Goal: Information Seeking & Learning: Learn about a topic

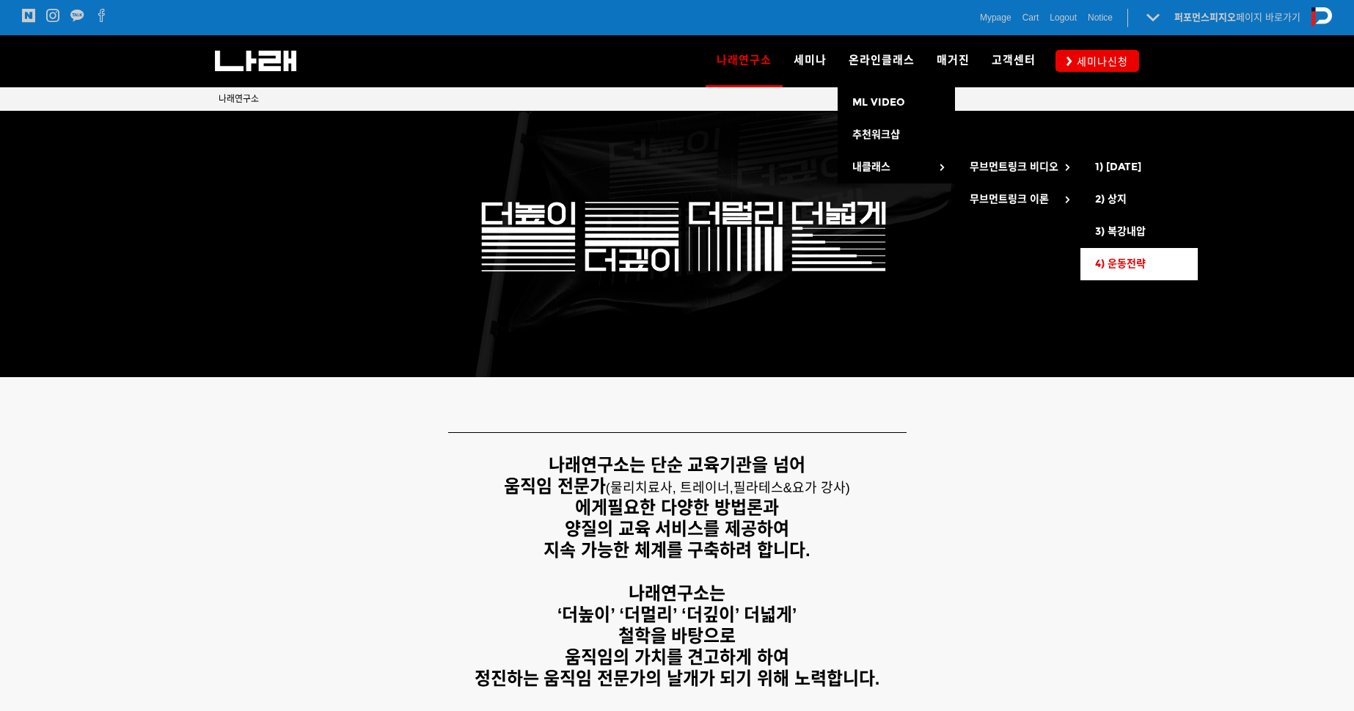
click at [1127, 266] on span "4) 운동전략" at bounding box center [1120, 263] width 51 height 12
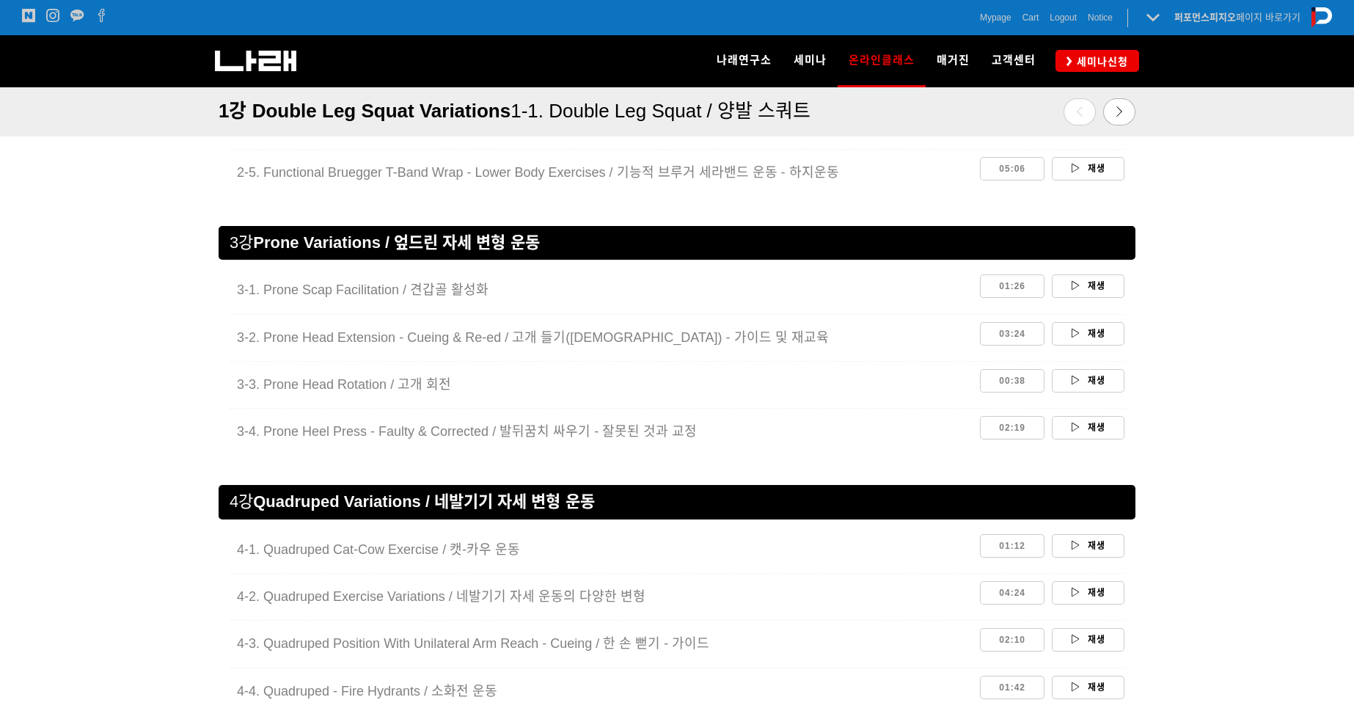
scroll to position [1694, 0]
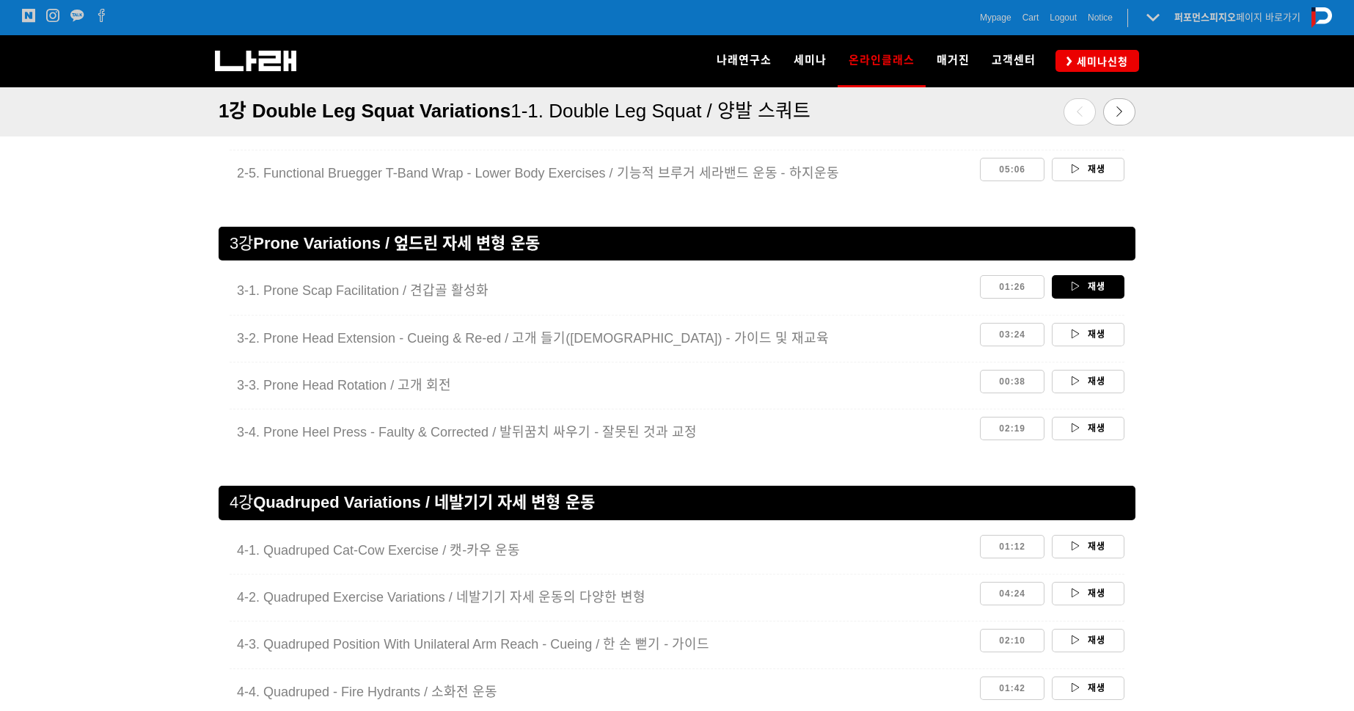
click at [1072, 291] on link "재생" at bounding box center [1088, 286] width 73 height 23
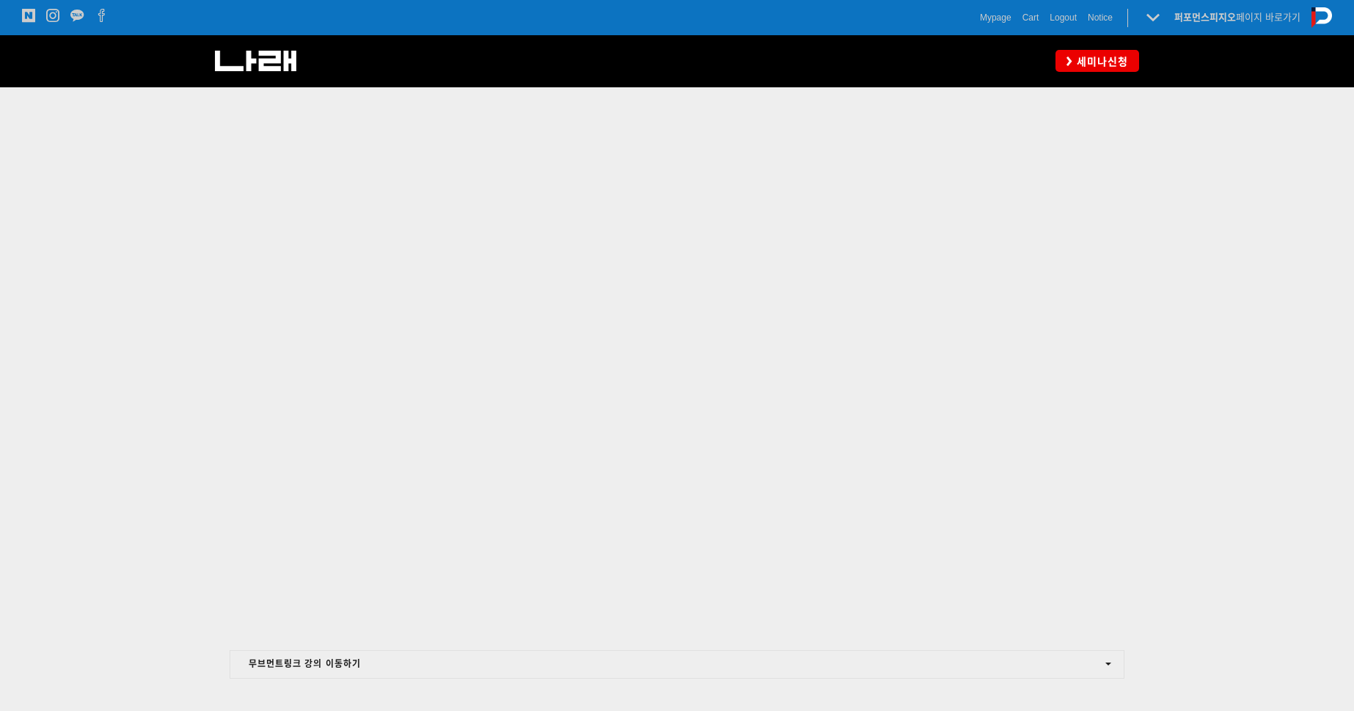
scroll to position [491, 0]
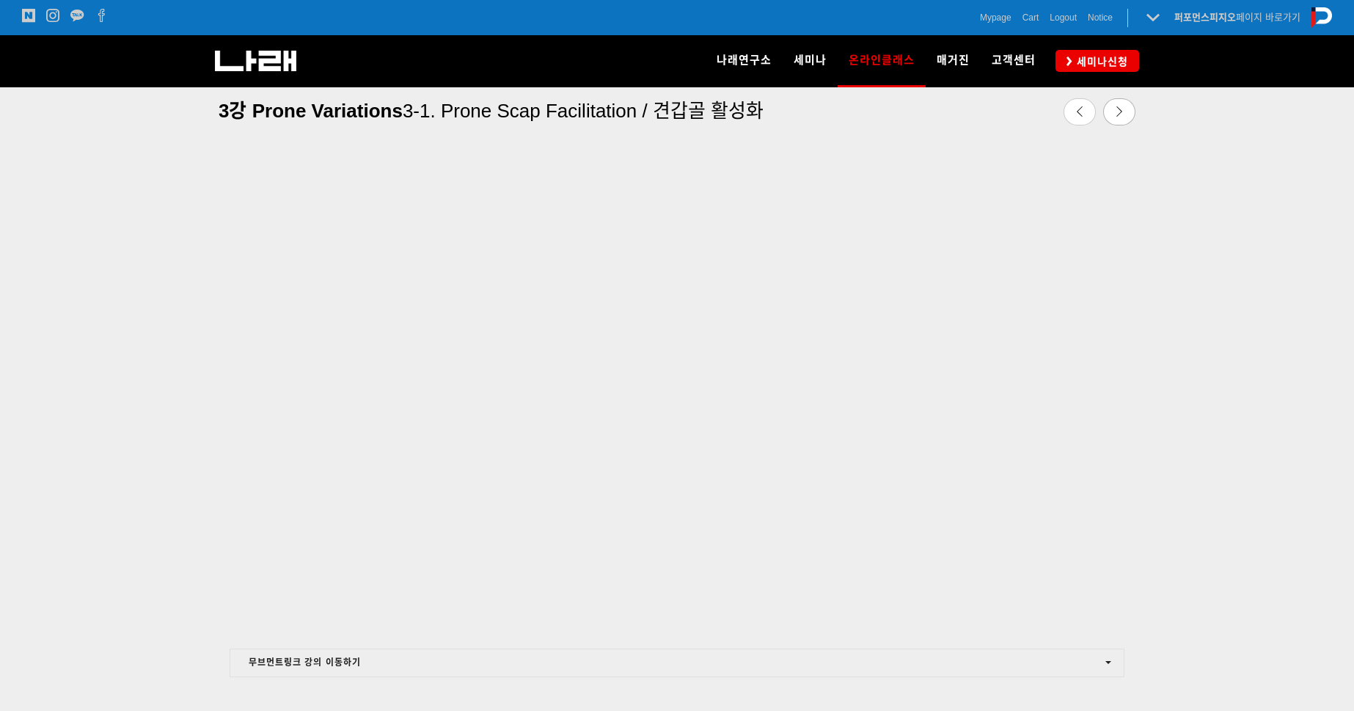
click at [218, 628] on div at bounding box center [677, 374] width 939 height 516
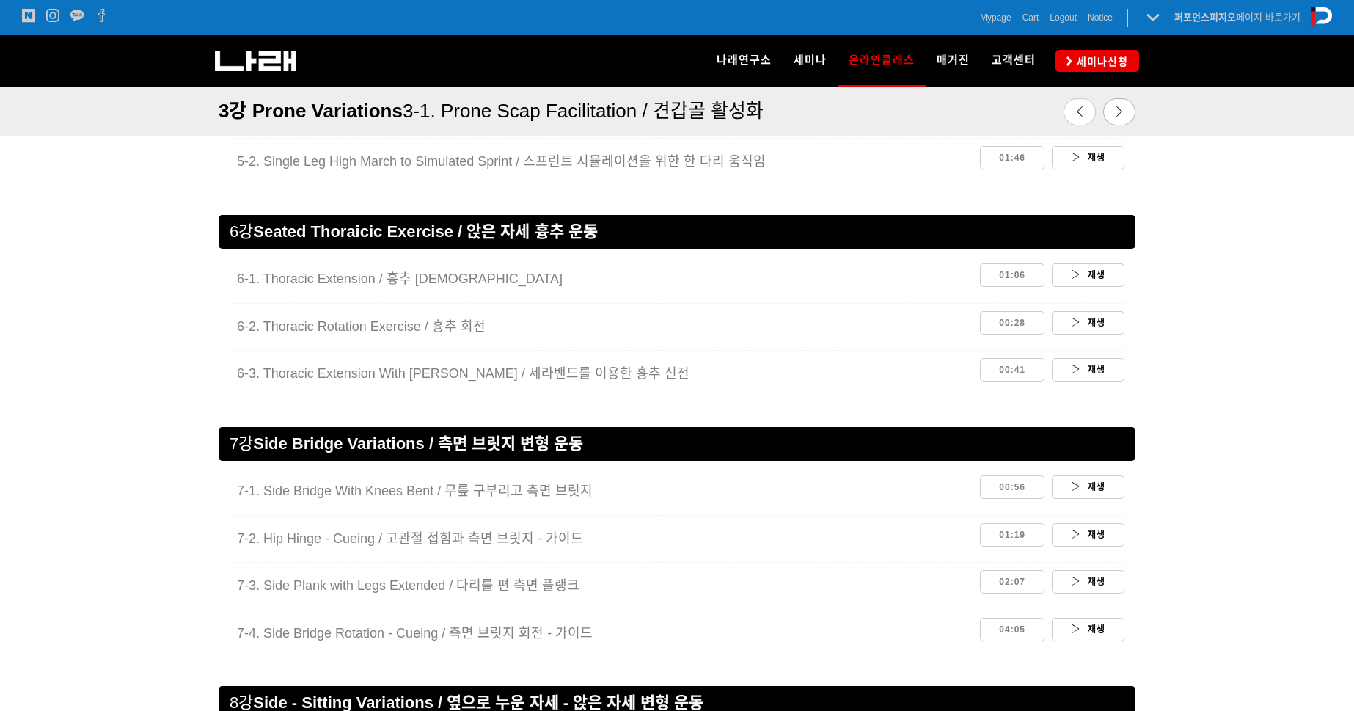
scroll to position [2730, 0]
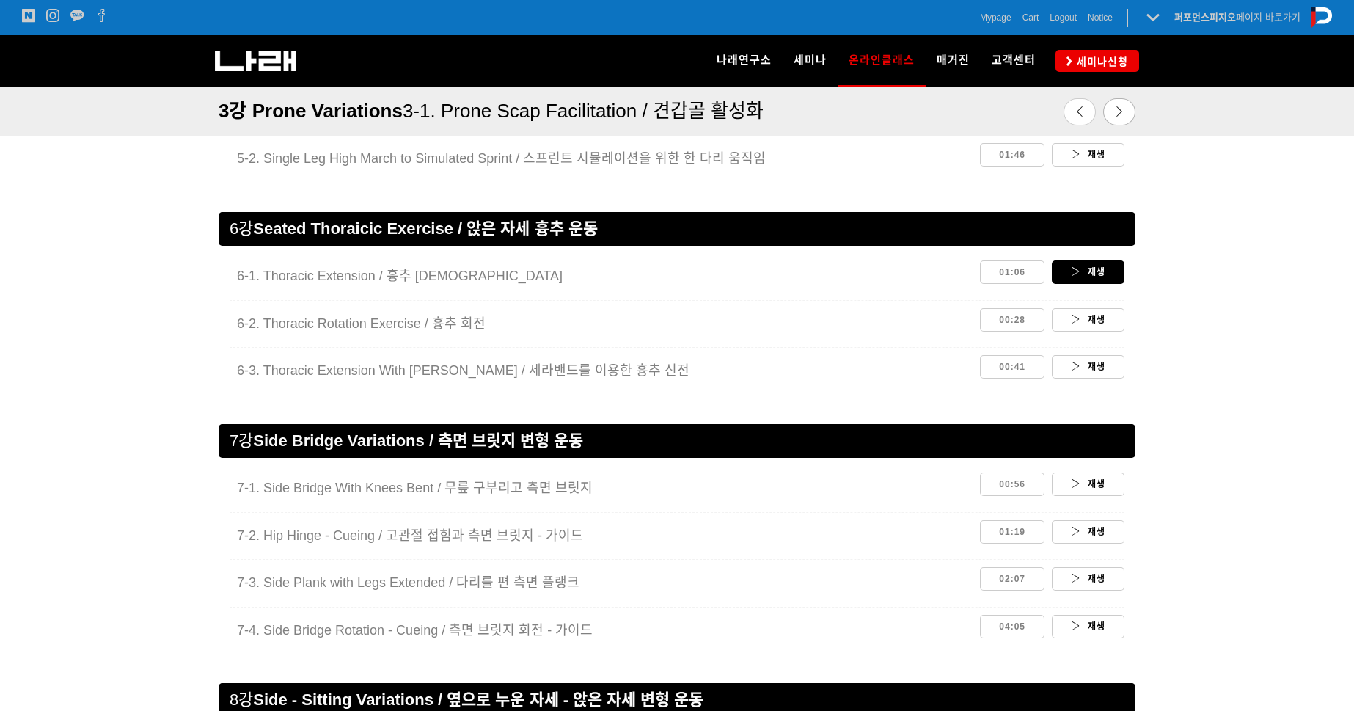
click at [1096, 276] on link "재생" at bounding box center [1088, 271] width 73 height 23
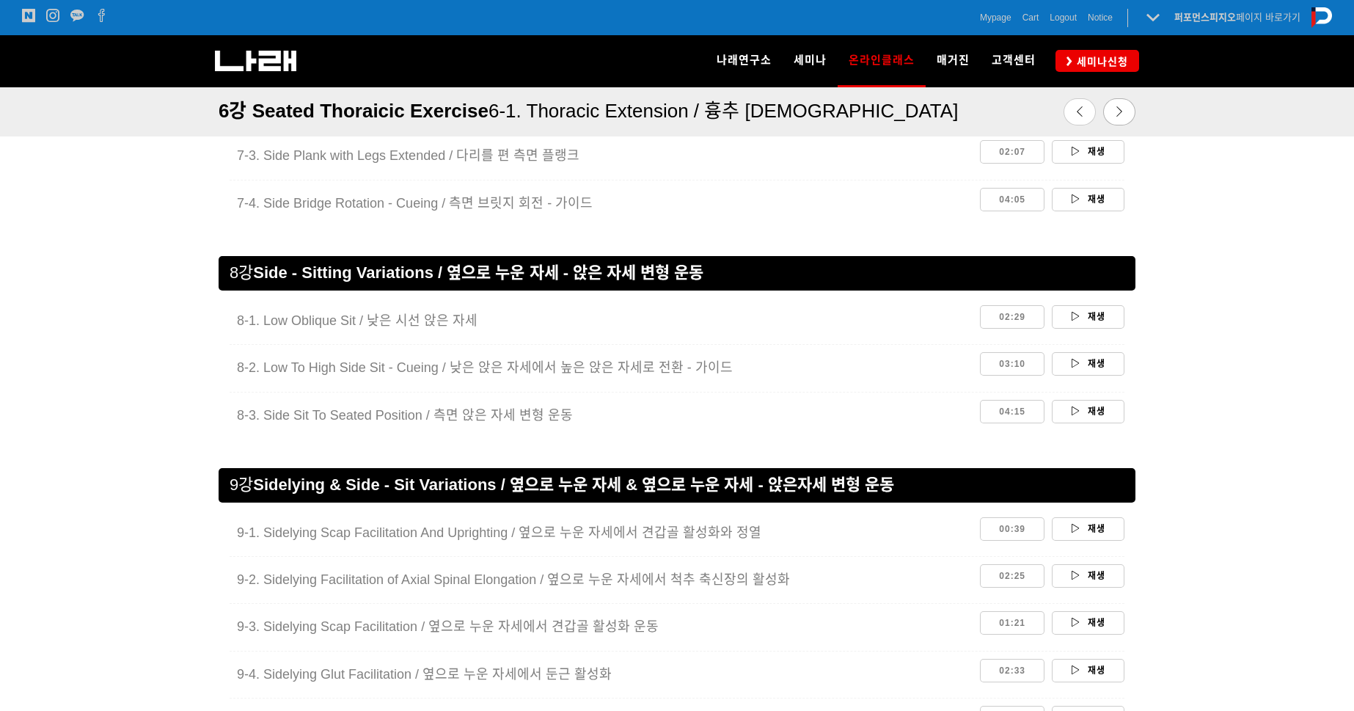
scroll to position [3156, 0]
click at [1117, 316] on link "재생" at bounding box center [1088, 316] width 73 height 23
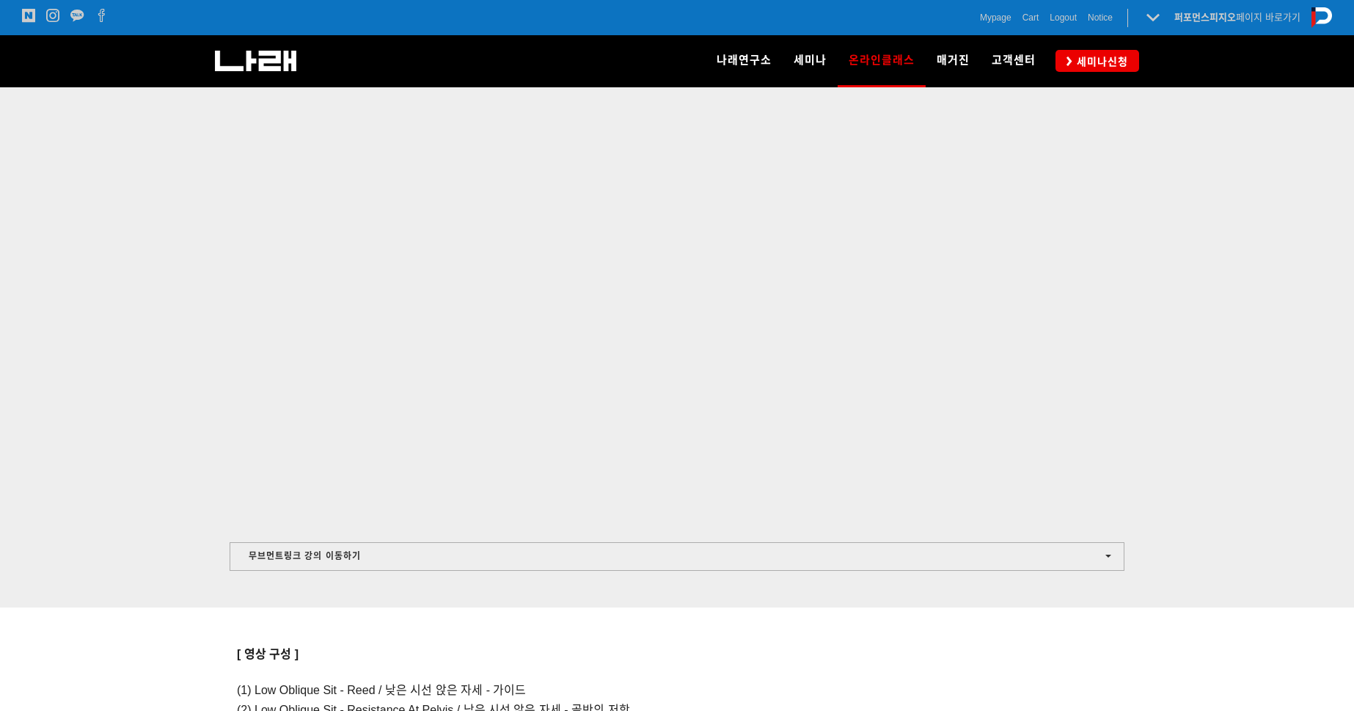
scroll to position [646, 0]
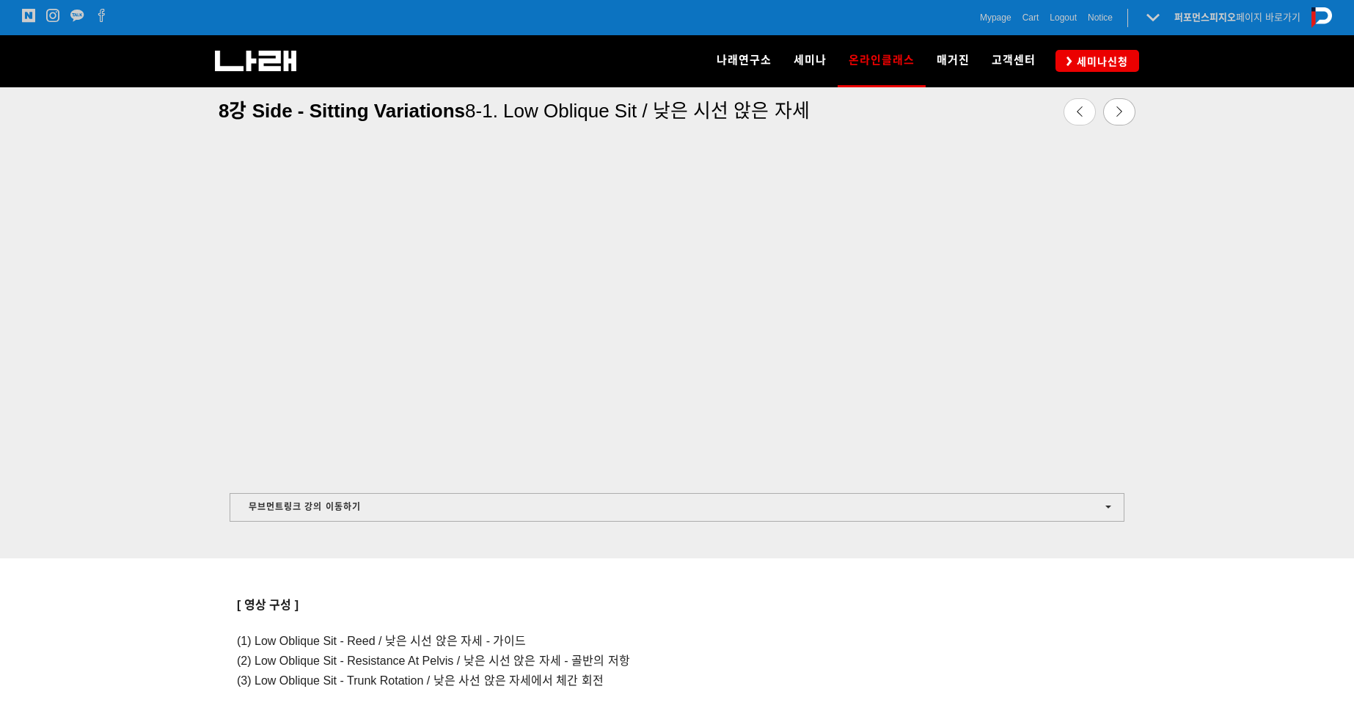
click at [233, 505] on button "무브먼트링크 강의 이동하기" at bounding box center [677, 507] width 895 height 29
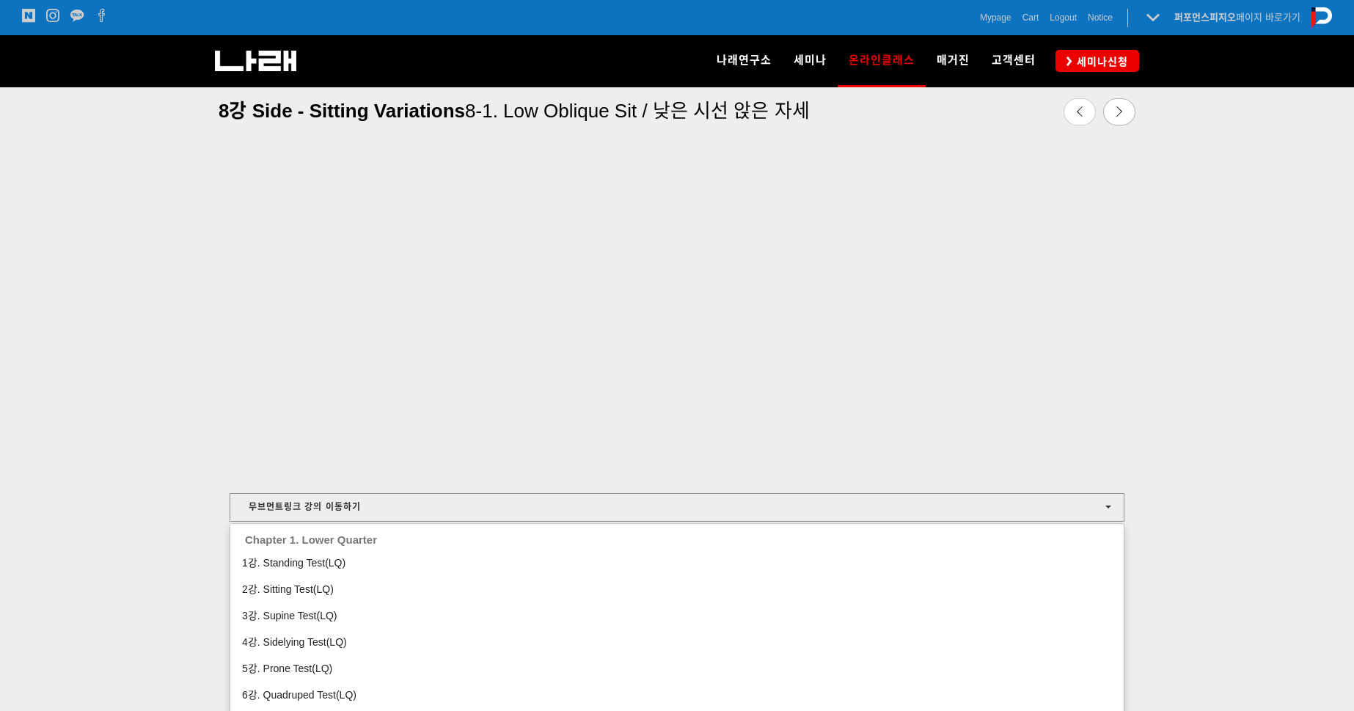
click at [1117, 509] on button "무브먼트링크 강의 이동하기" at bounding box center [677, 507] width 895 height 29
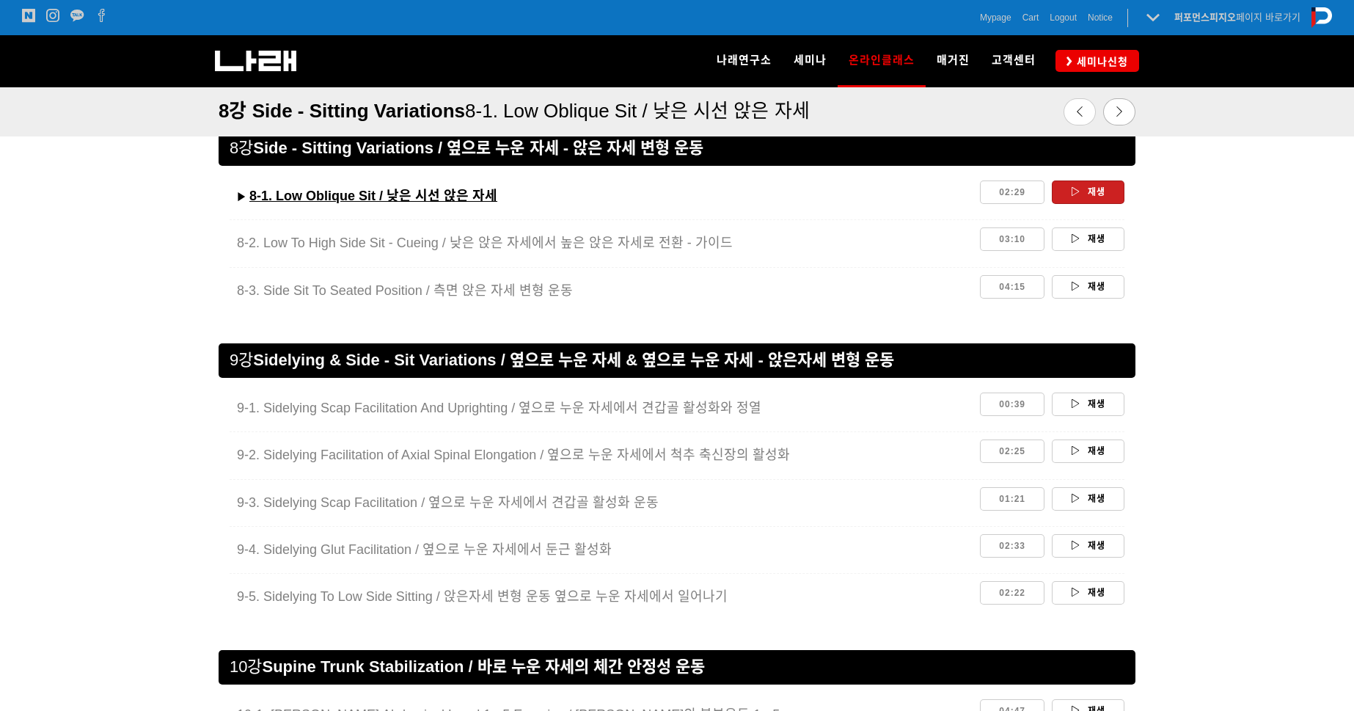
scroll to position [3312, 0]
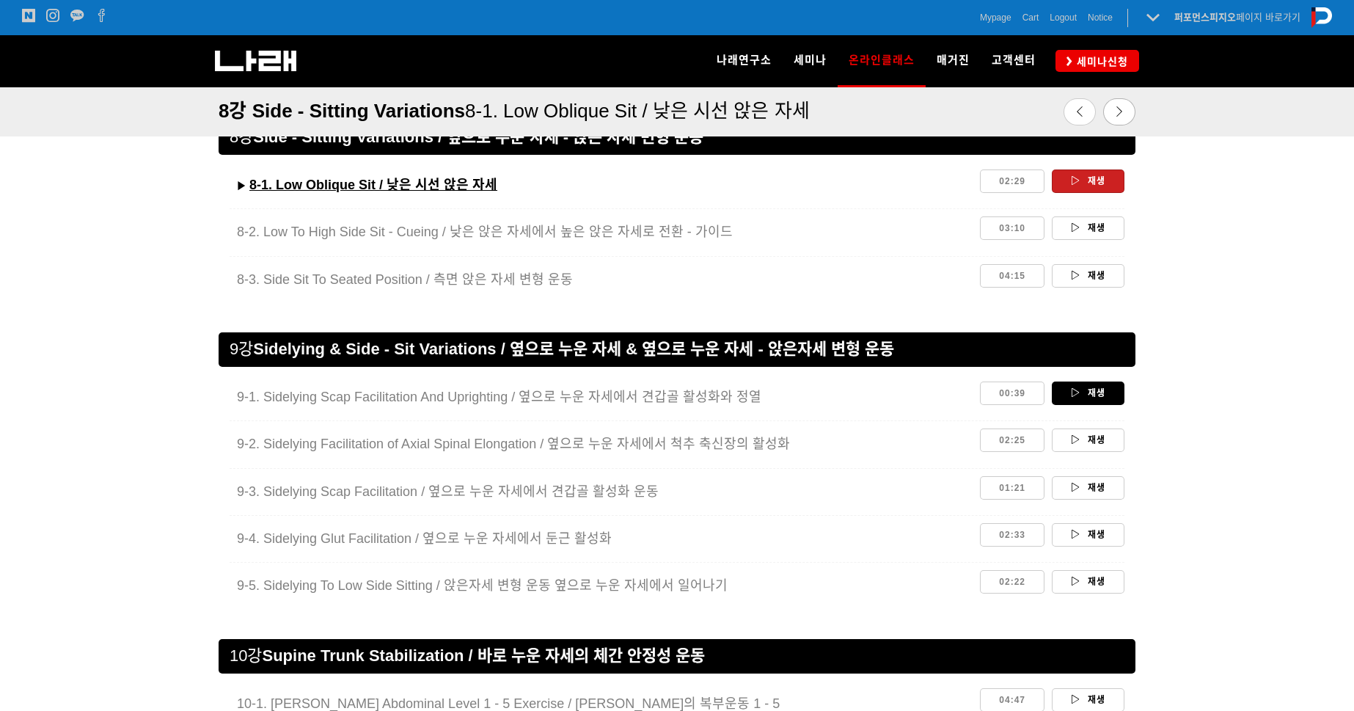
click at [1097, 388] on link "재생" at bounding box center [1088, 392] width 73 height 23
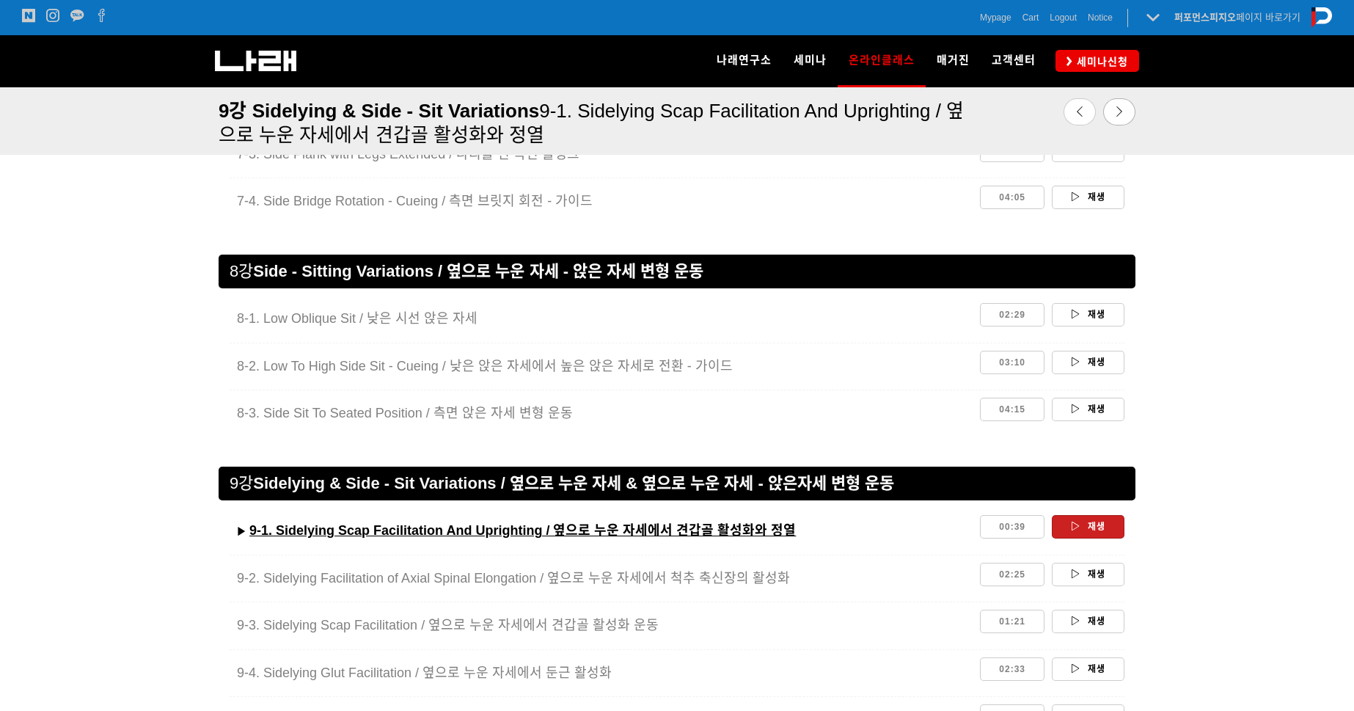
scroll to position [3263, 0]
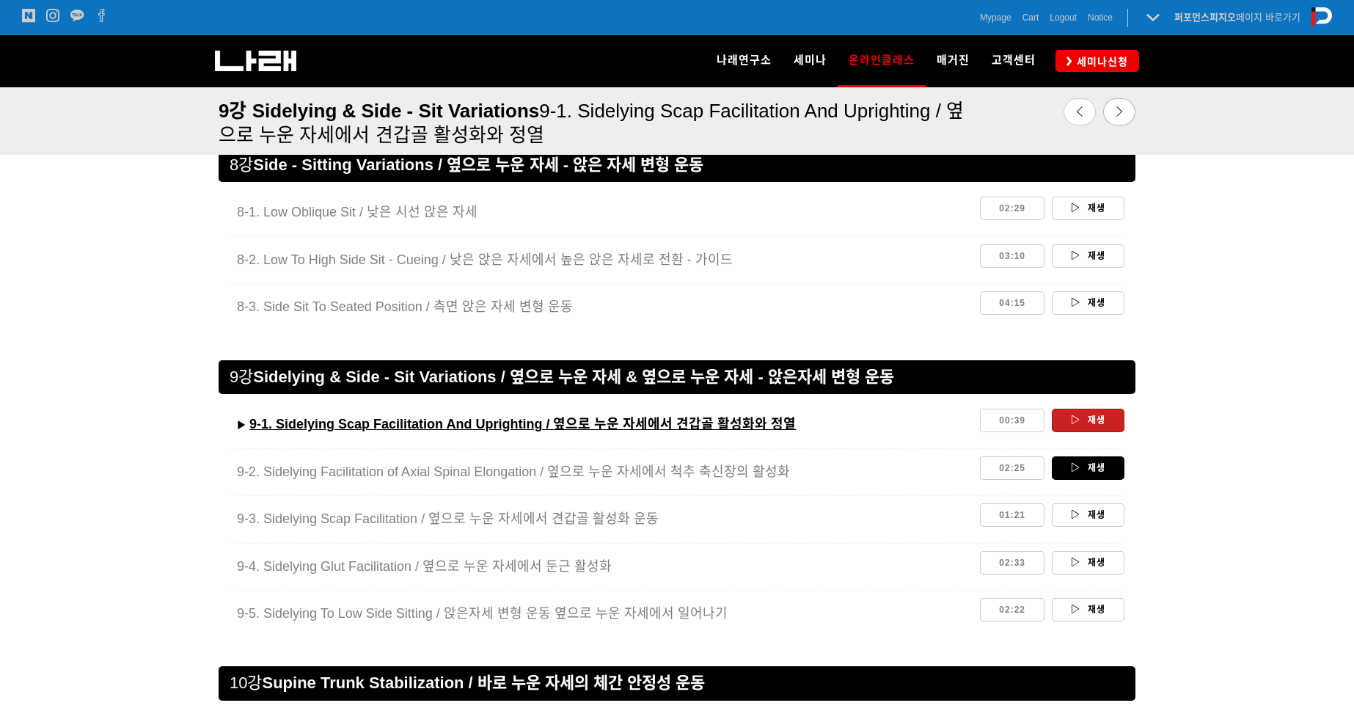
click at [1092, 471] on link "재생" at bounding box center [1088, 467] width 73 height 23
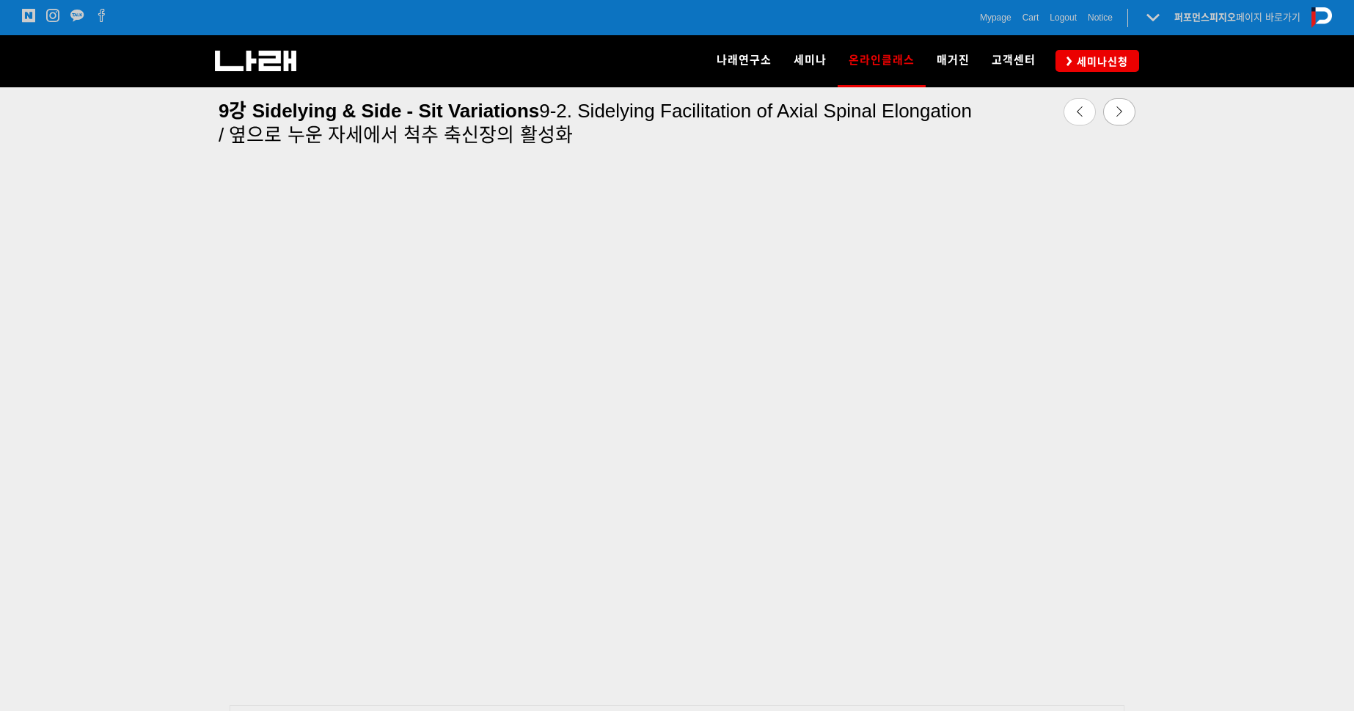
scroll to position [452, 0]
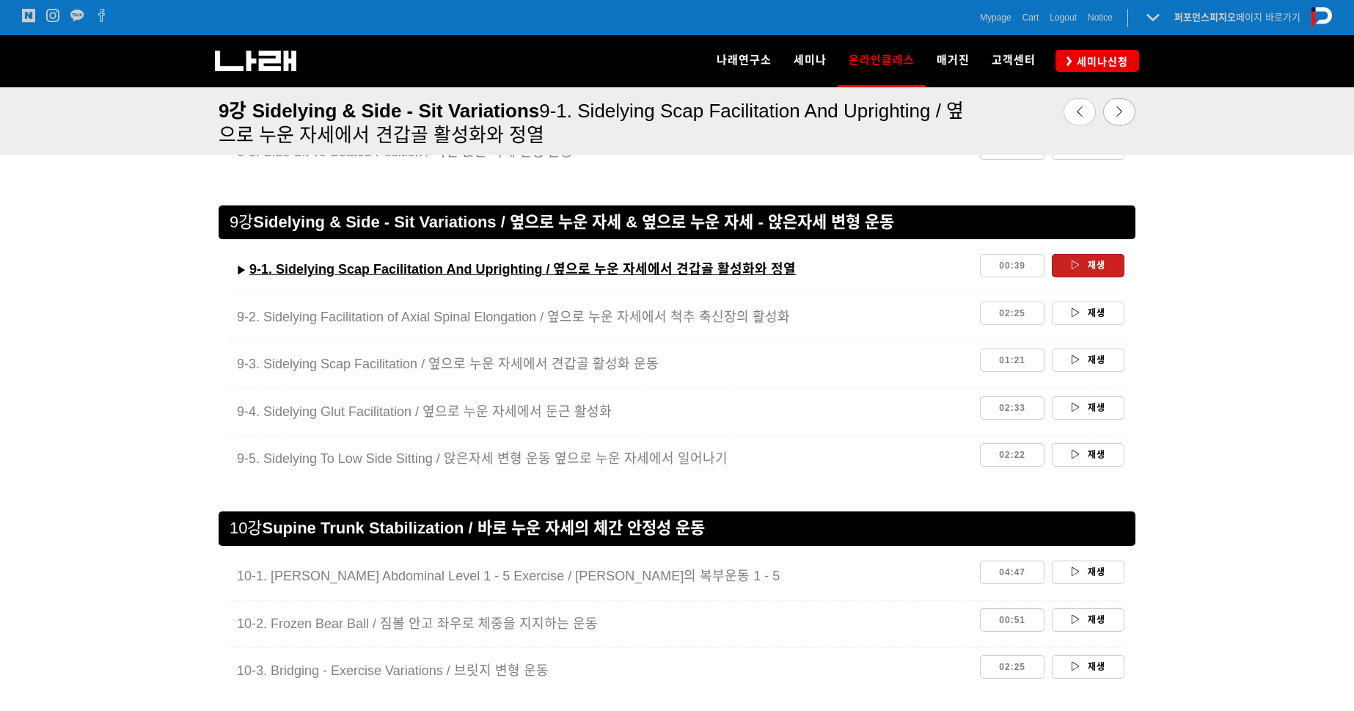
scroll to position [3437, 0]
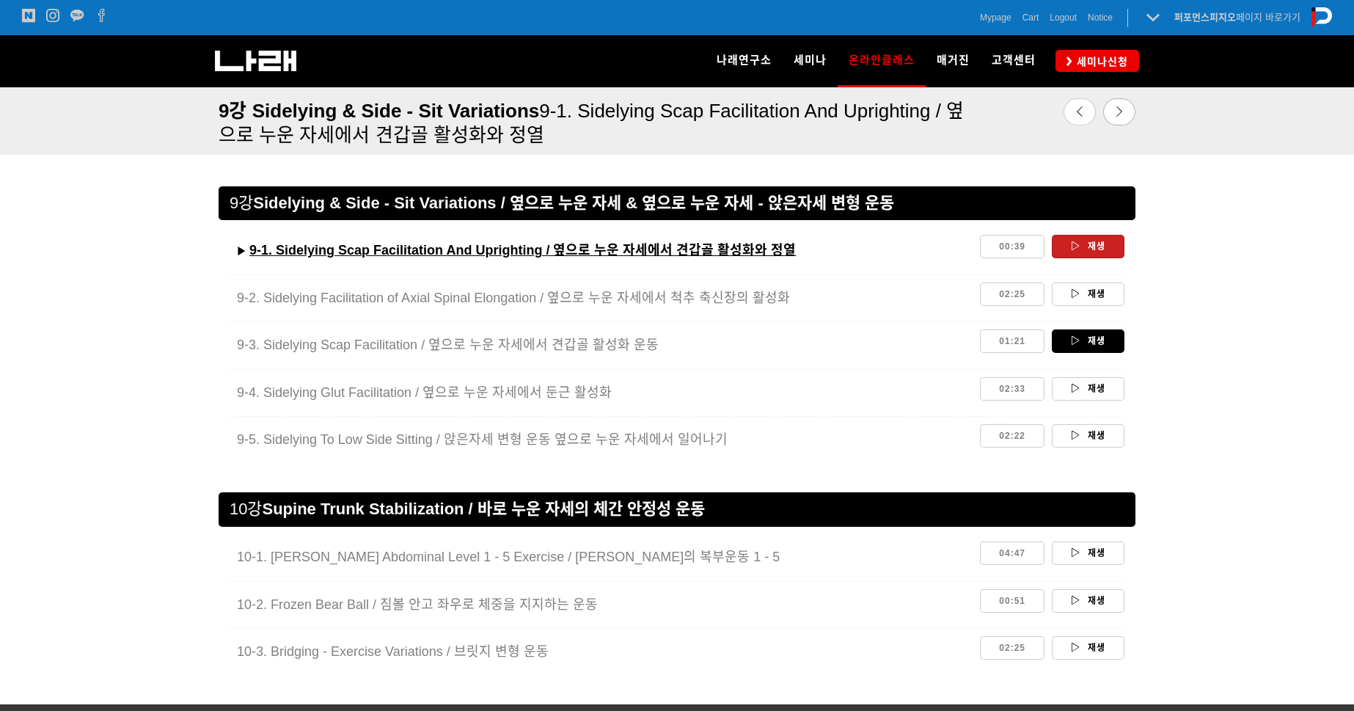
click at [1092, 346] on link "재생" at bounding box center [1088, 340] width 73 height 23
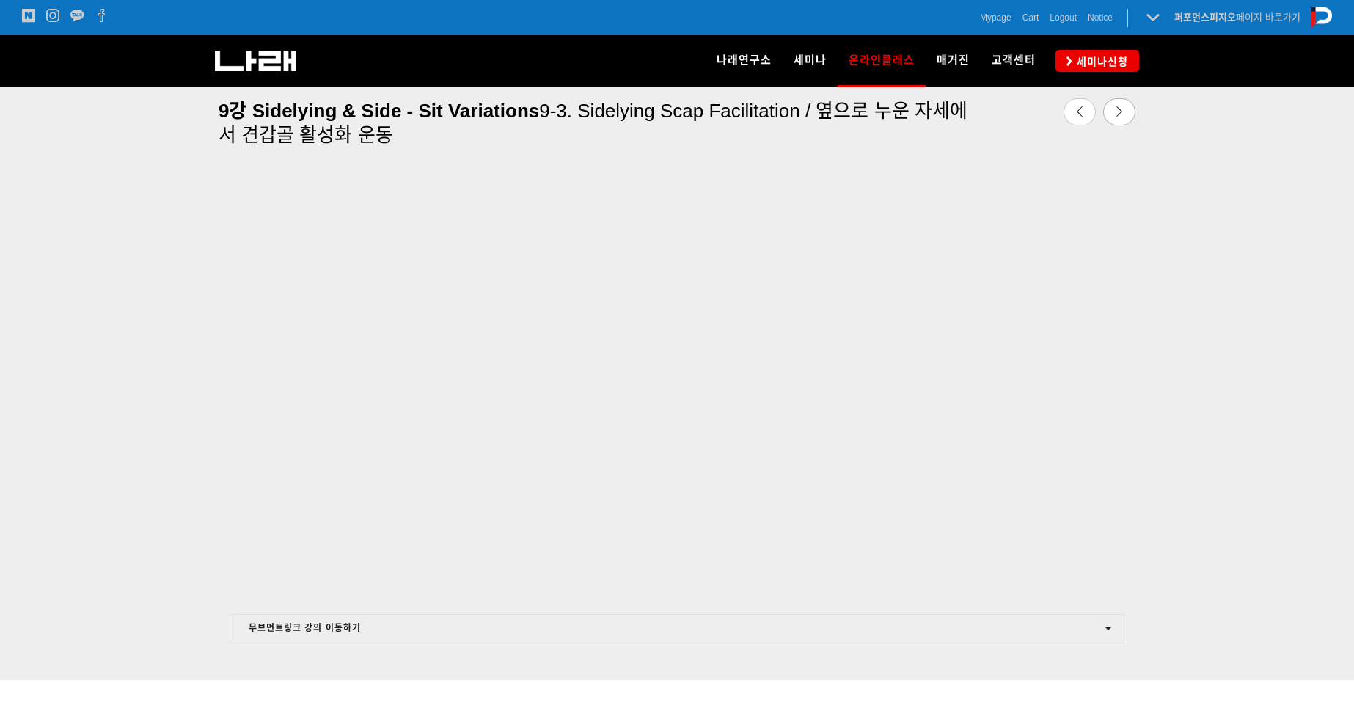
scroll to position [533, 0]
